Goal: Information Seeking & Learning: Learn about a topic

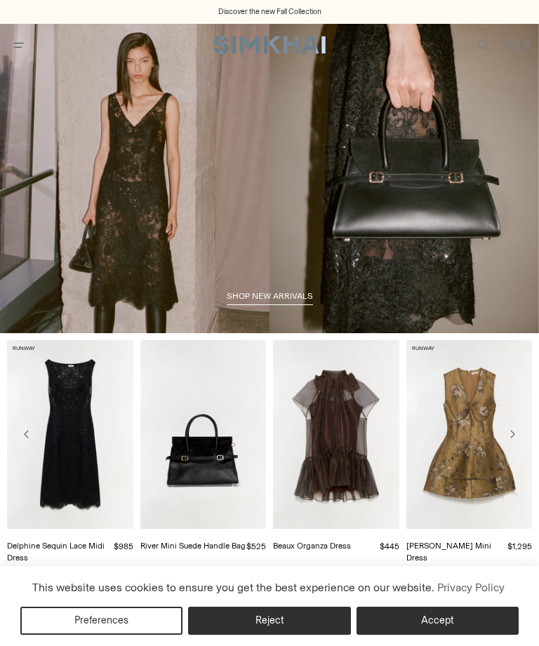
scroll to position [243, 0]
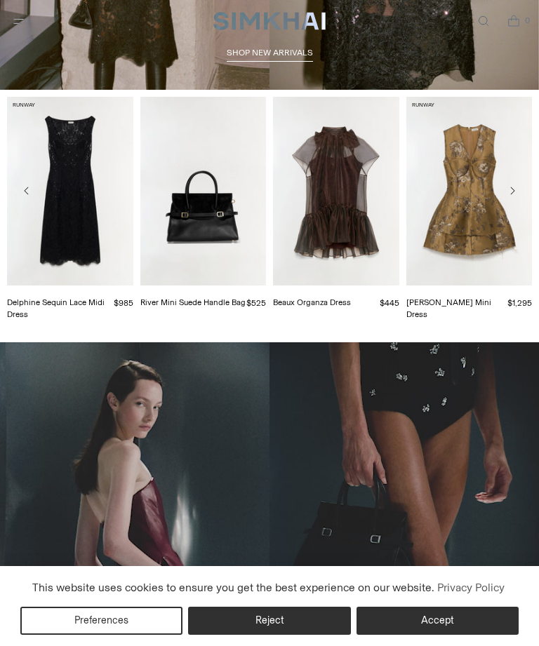
click at [65, 297] on link "Delphine Sequin Lace Midi Dress" at bounding box center [55, 308] width 97 height 22
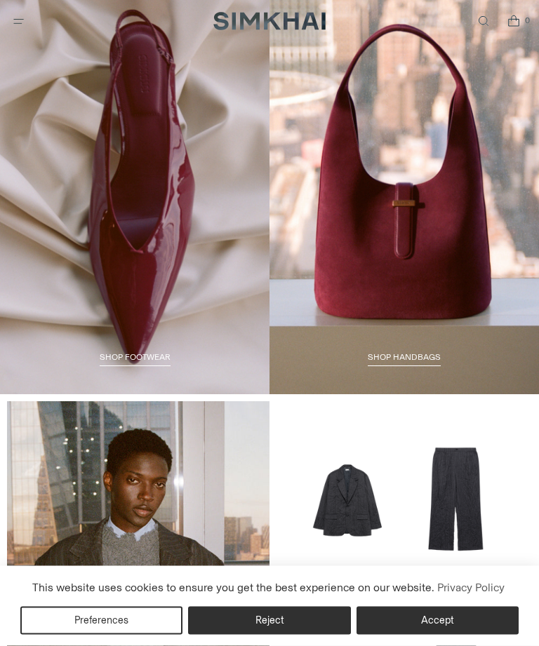
scroll to position [1749, 0]
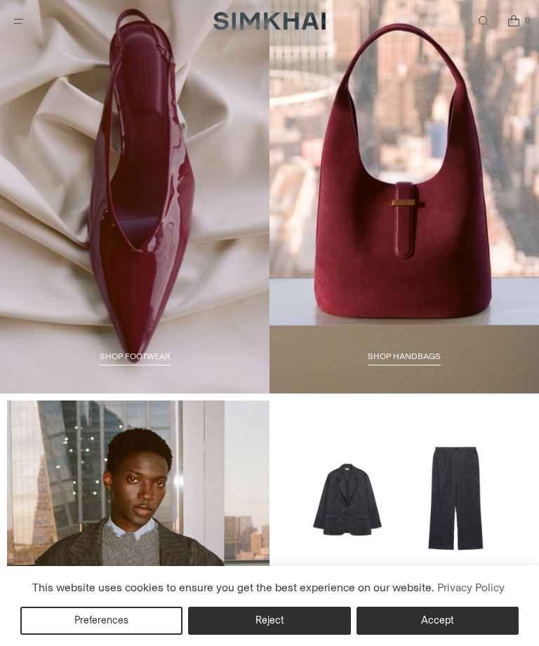
click at [393, 352] on span "Shop HANDBAGS" at bounding box center [404, 356] width 73 height 10
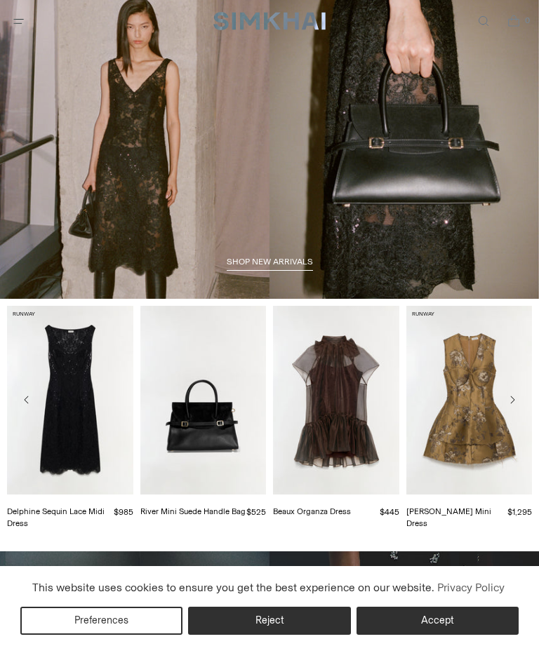
scroll to position [0, 0]
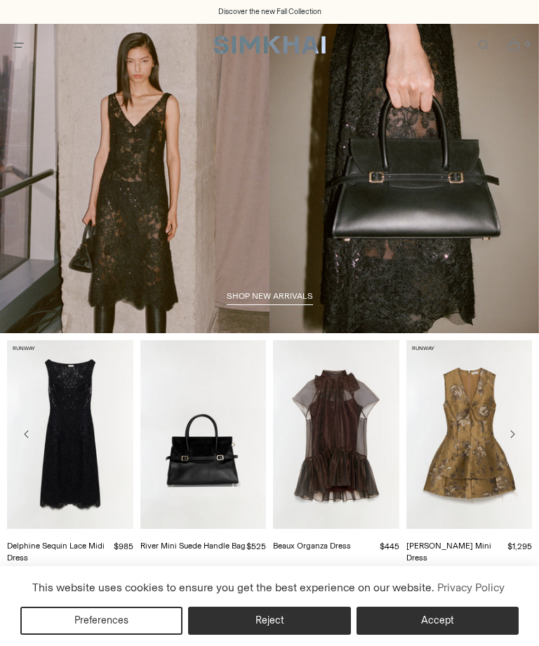
click at [251, 303] on link "shop new arrivals" at bounding box center [270, 298] width 86 height 14
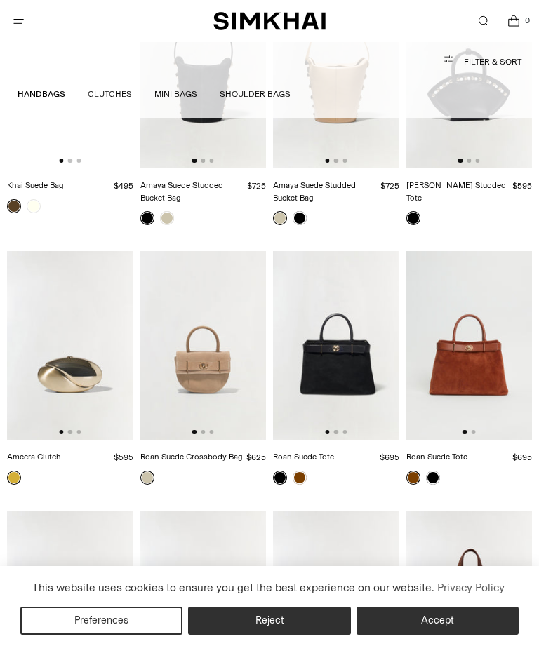
scroll to position [1776, 0]
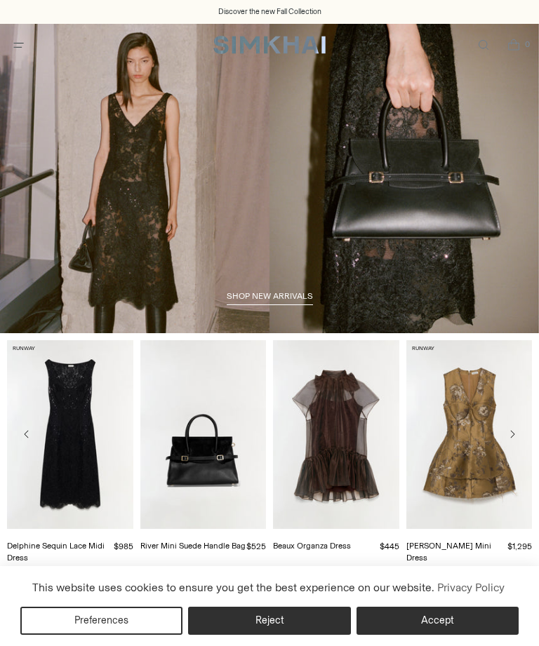
click at [241, 286] on link "/collections/new-arrivals" at bounding box center [269, 178] width 539 height 309
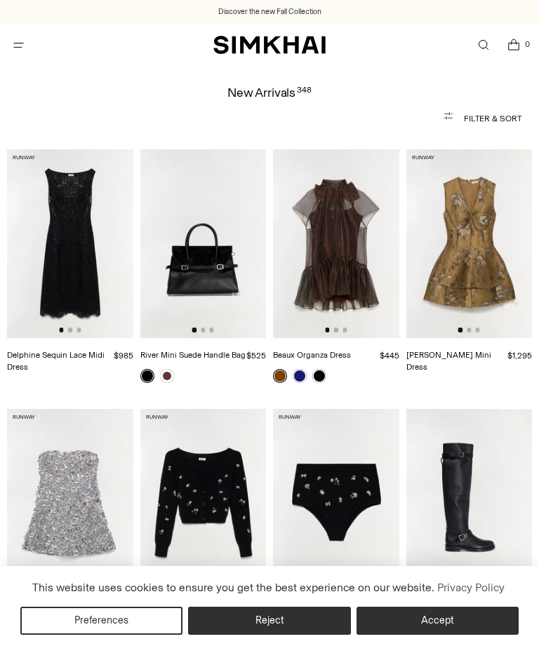
scroll to position [596, 0]
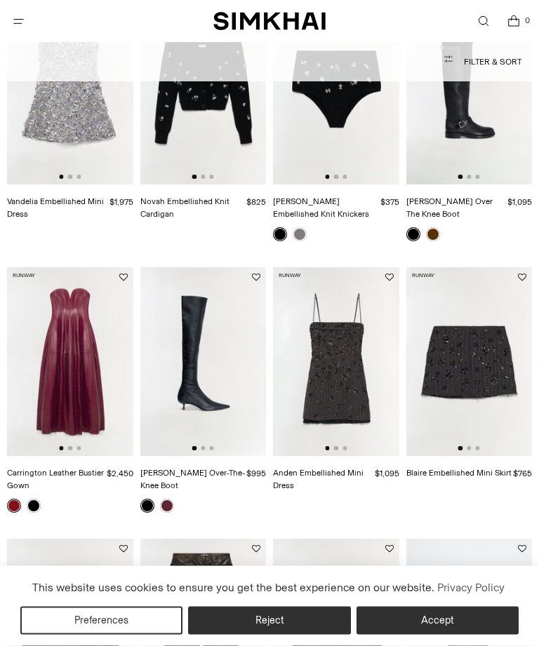
scroll to position [422, 0]
